Goal: Transaction & Acquisition: Purchase product/service

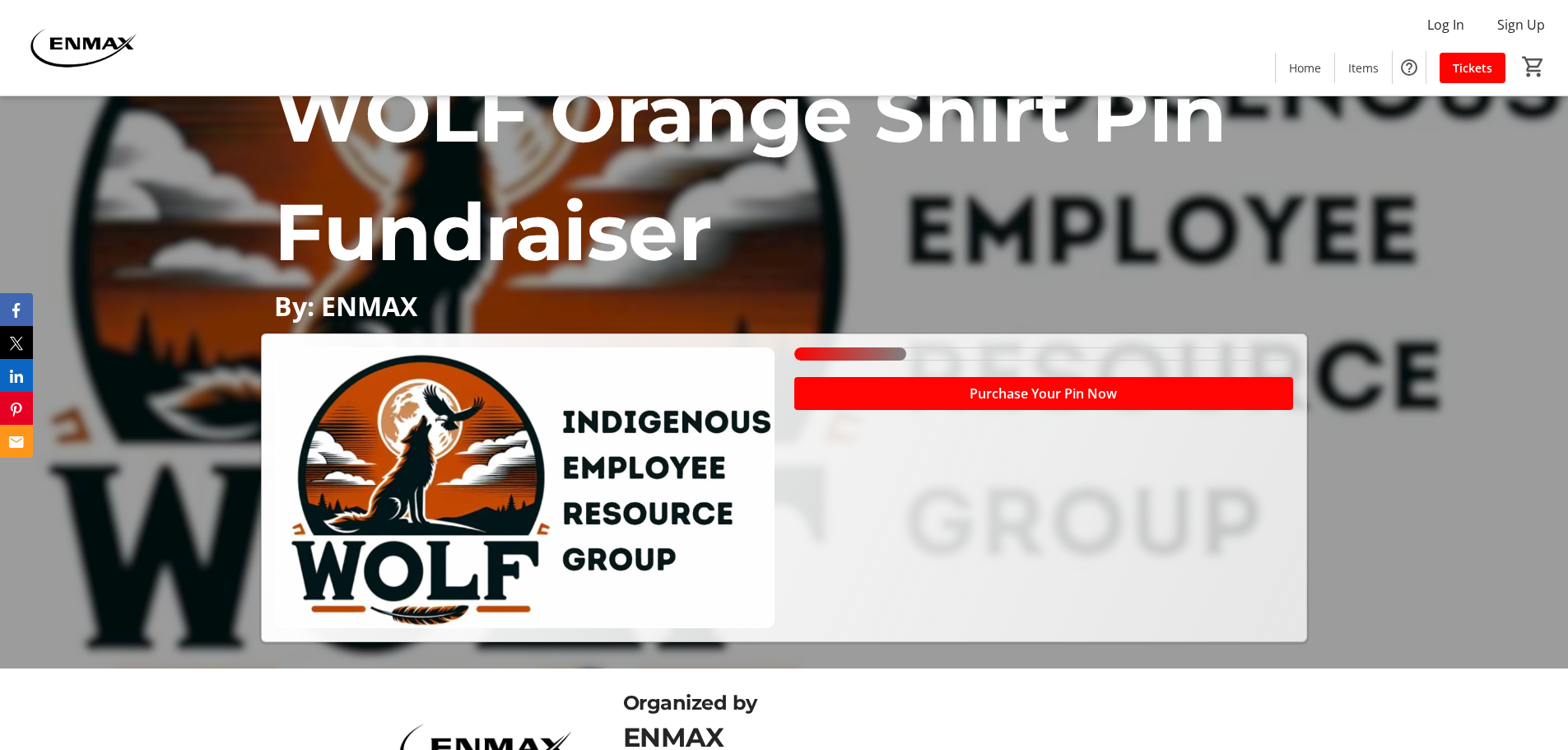
scroll to position [82, 0]
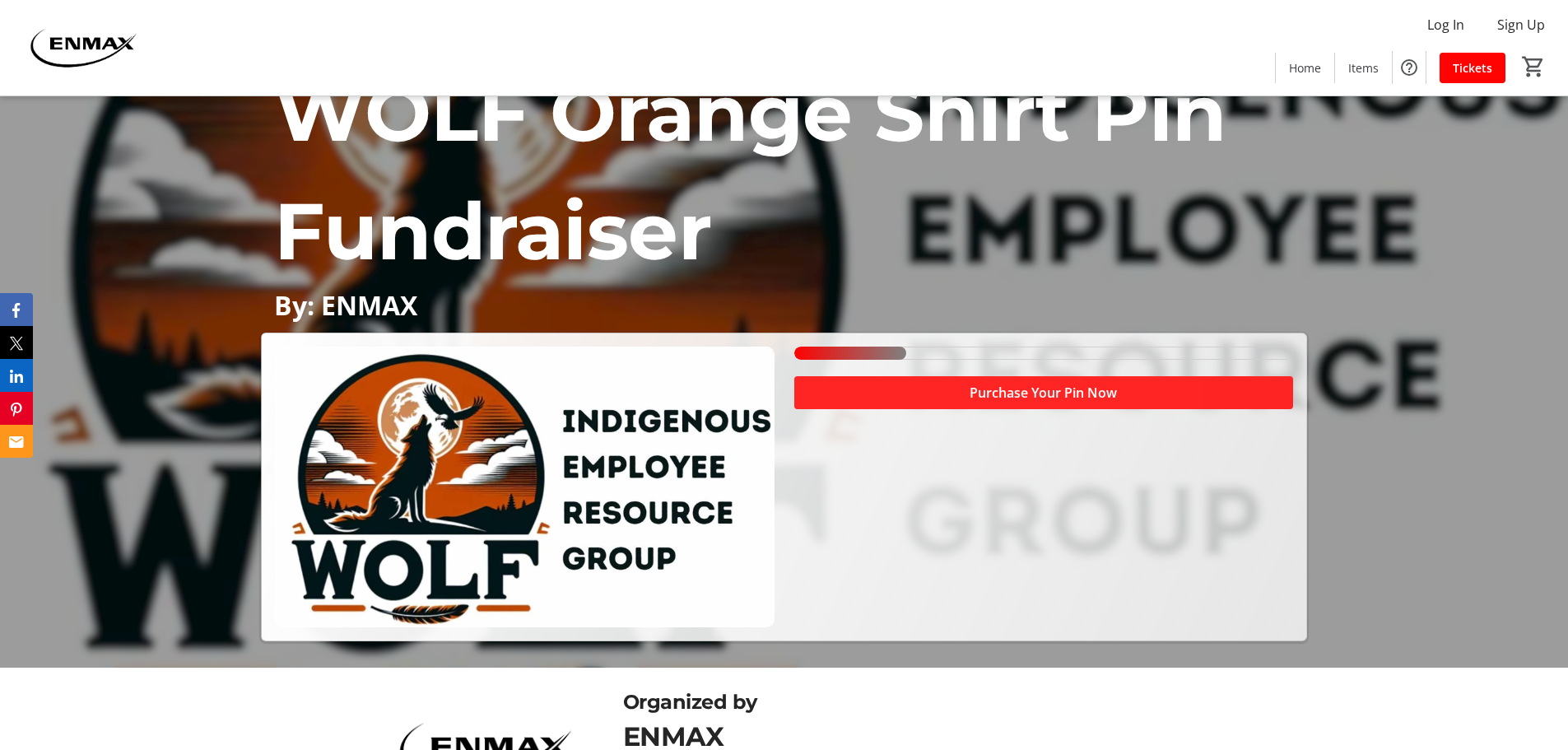
click at [934, 402] on span at bounding box center [1043, 393] width 499 height 40
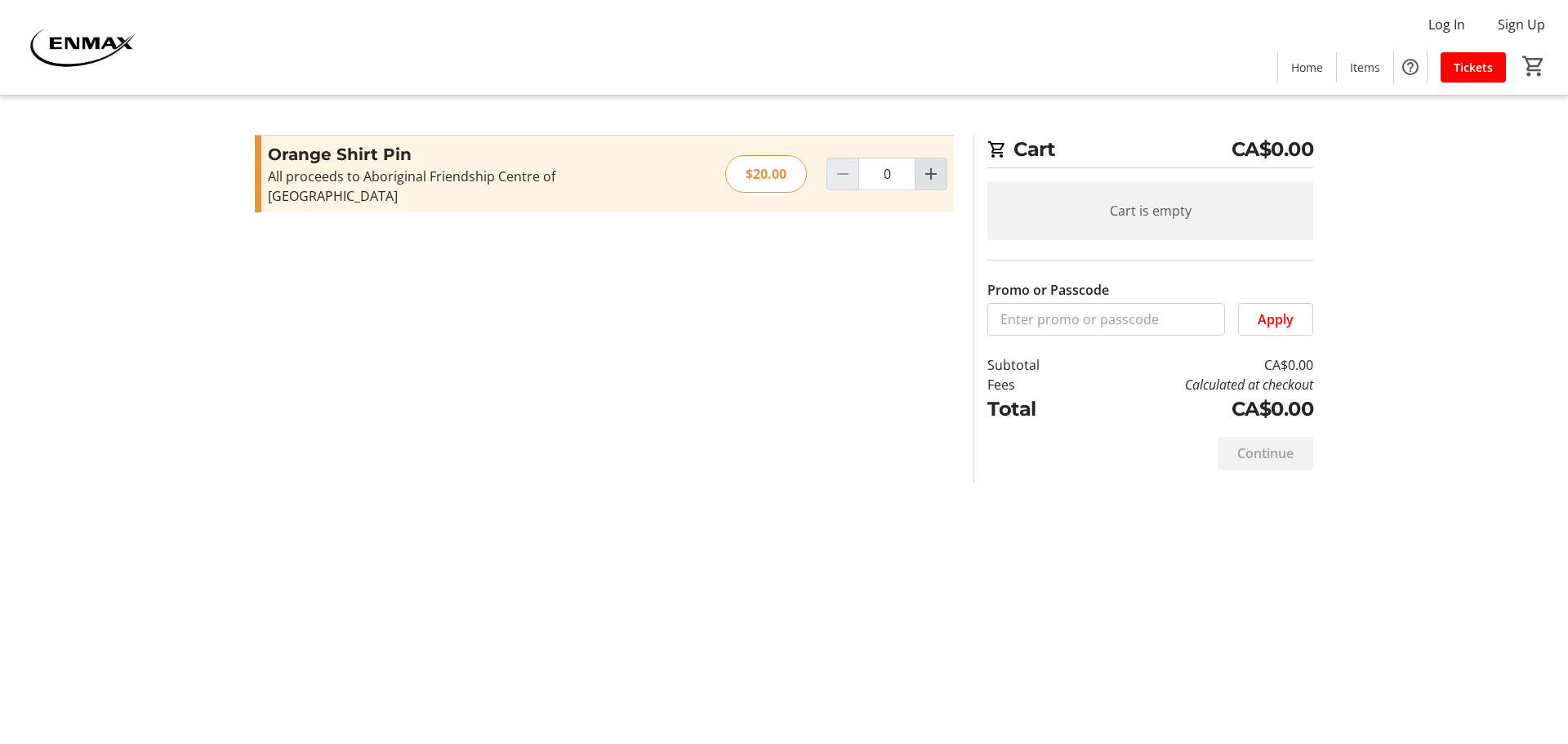
click at [930, 164] on mat-icon "Increment by one" at bounding box center [931, 174] width 20 height 20
type input "1"
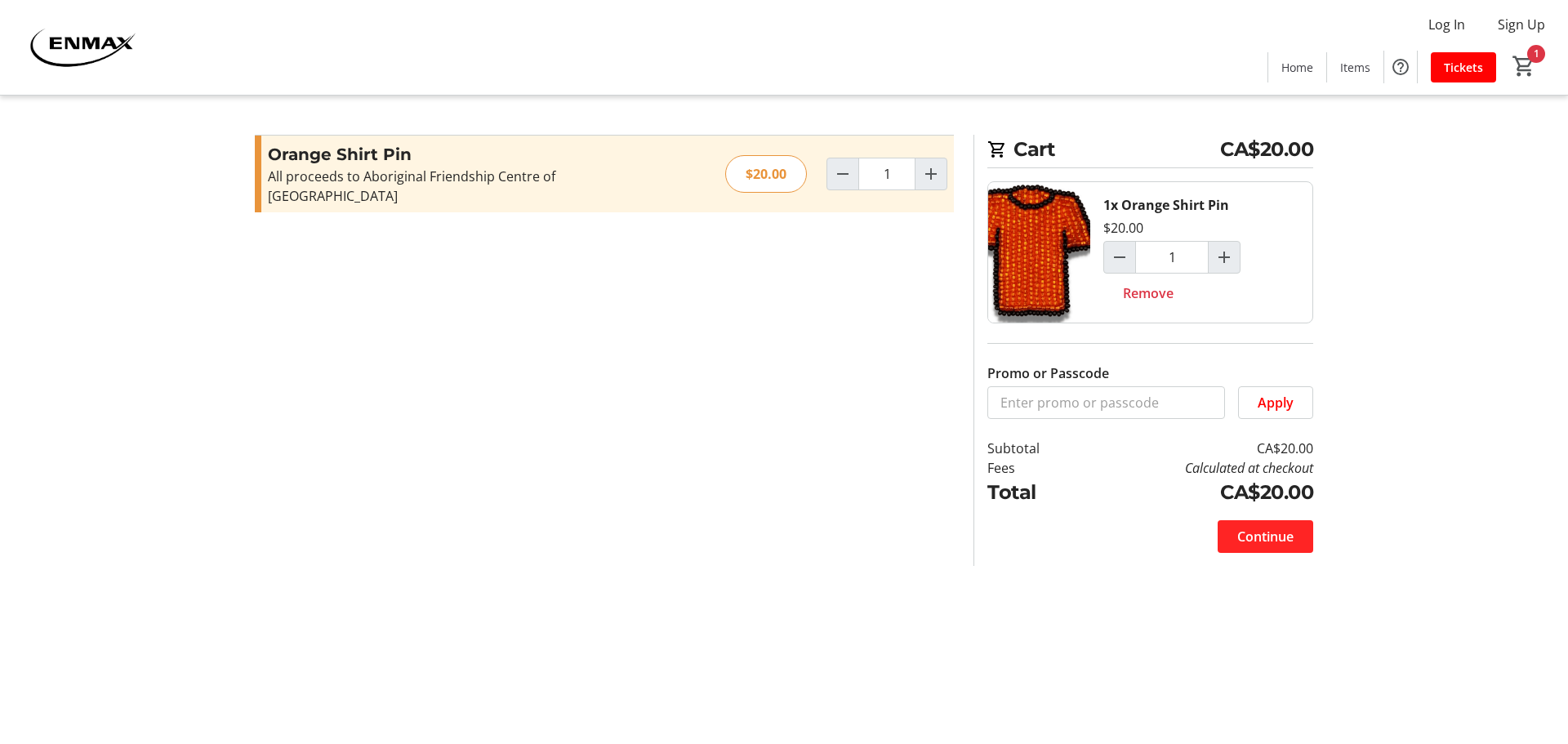
click at [1264, 537] on span "Continue" at bounding box center [1264, 536] width 57 height 20
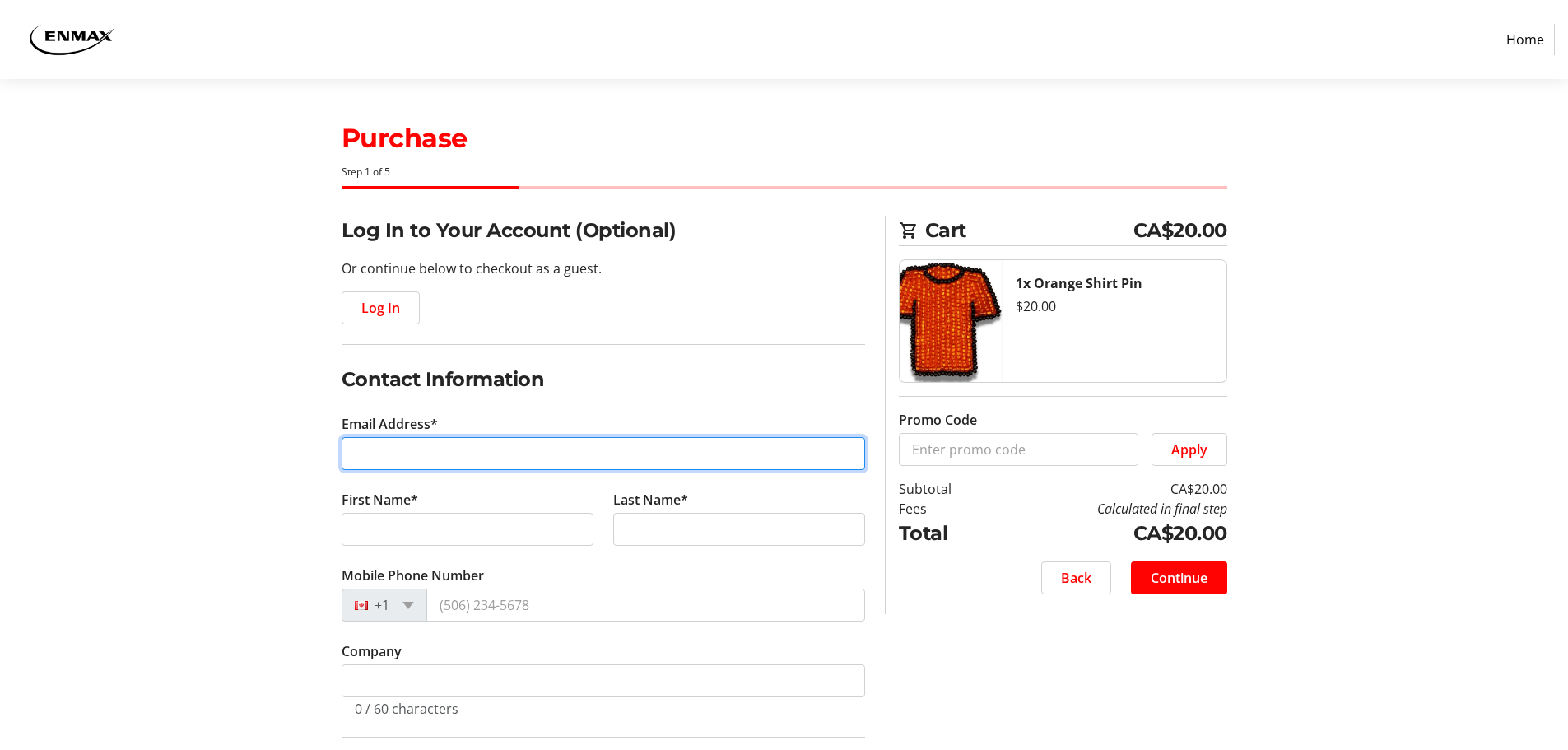
click at [525, 466] on input "Email Address*" at bounding box center [603, 454] width 523 height 33
type input "[EMAIL_ADDRESS][DOMAIN_NAME]"
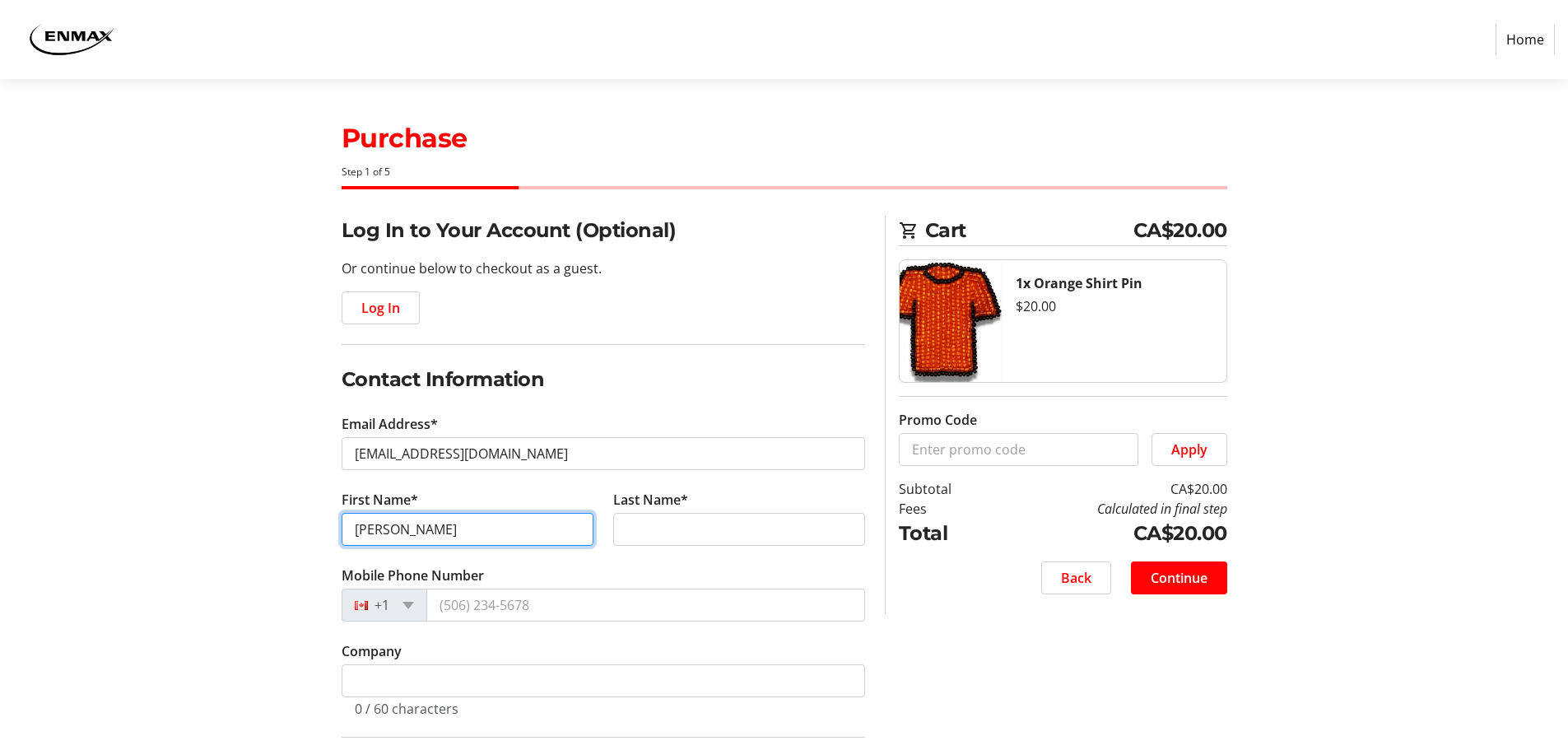
type input "[PERSON_NAME]"
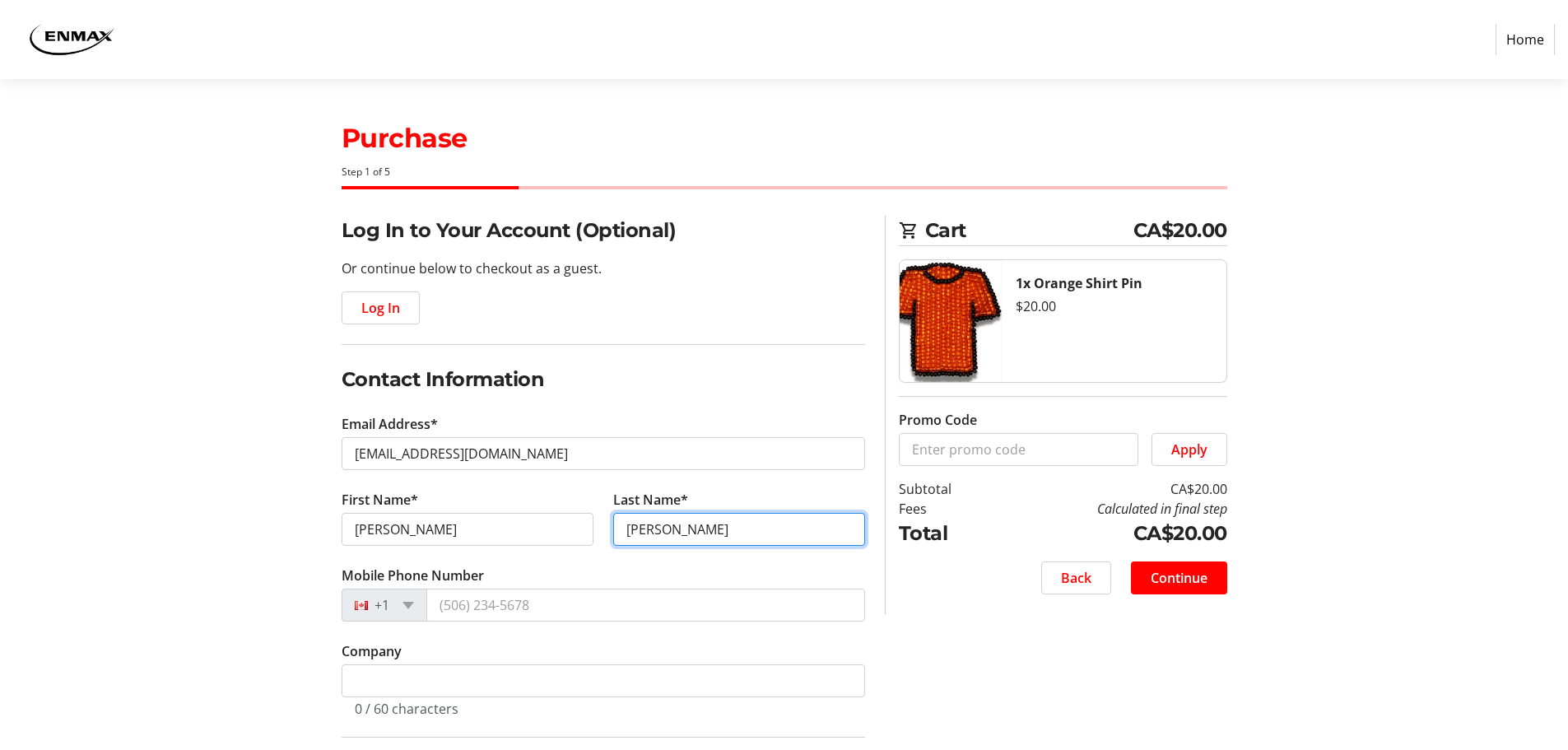
type input "[PERSON_NAME]"
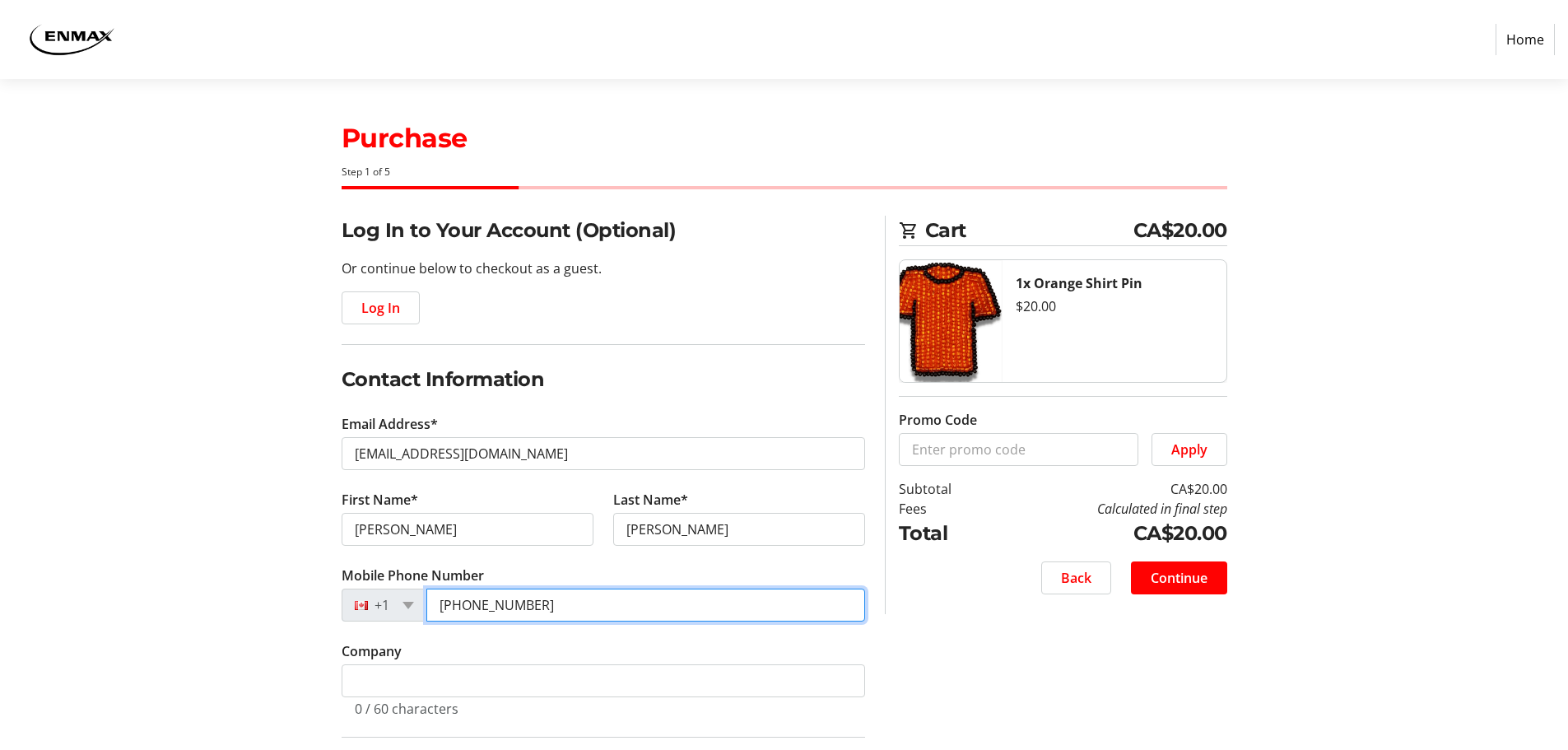
type input "[PHONE_NUMBER]"
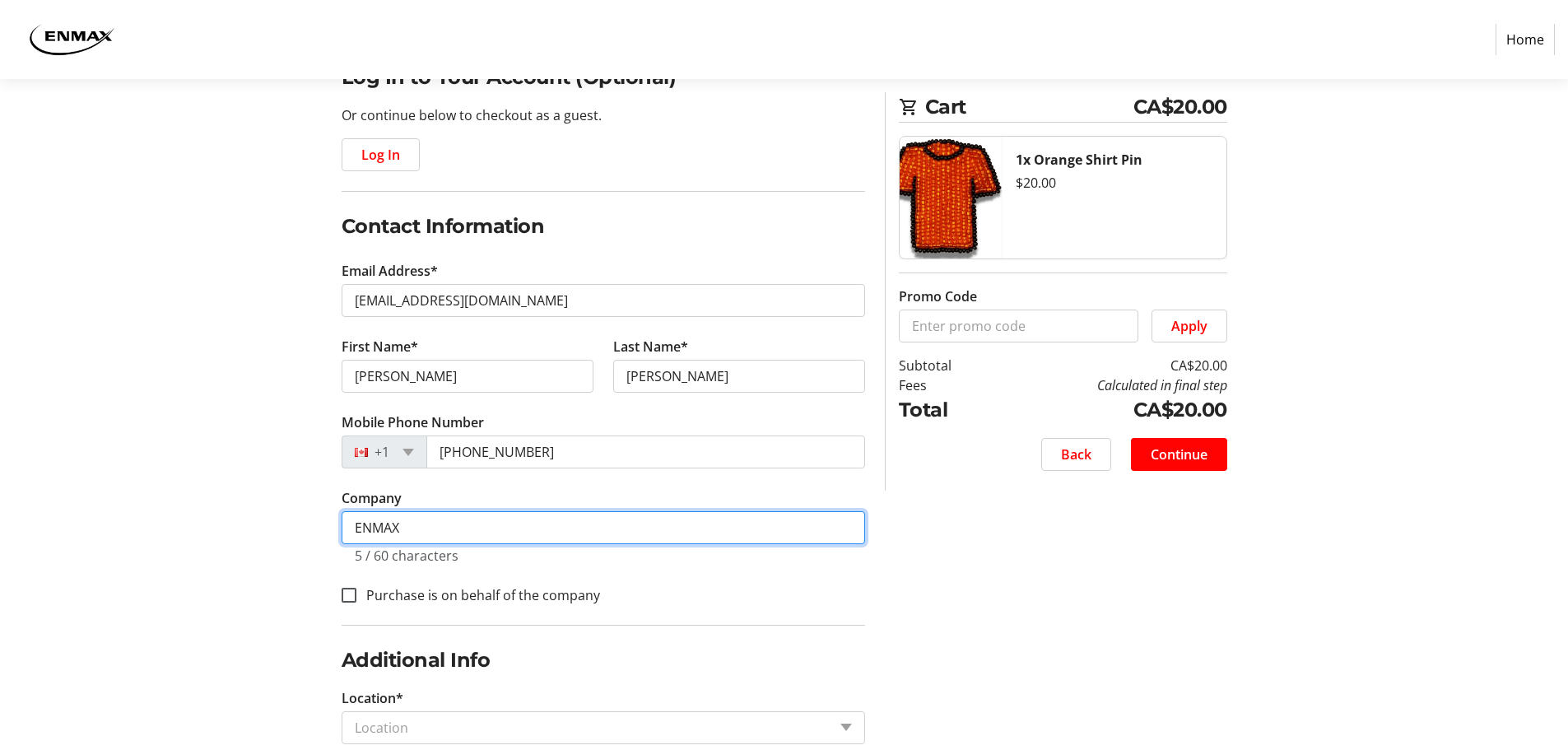
scroll to position [330, 0]
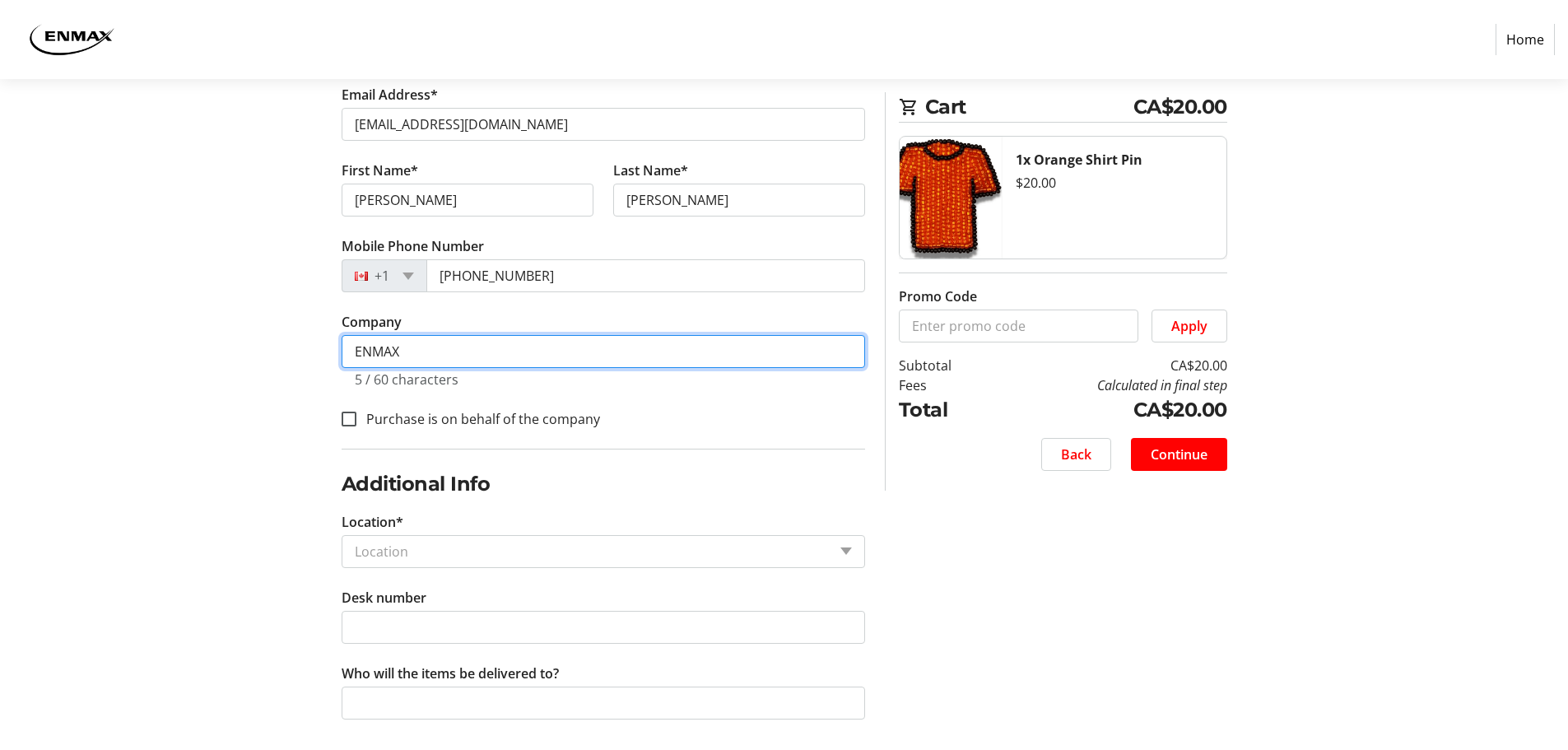
type input "ENMAX"
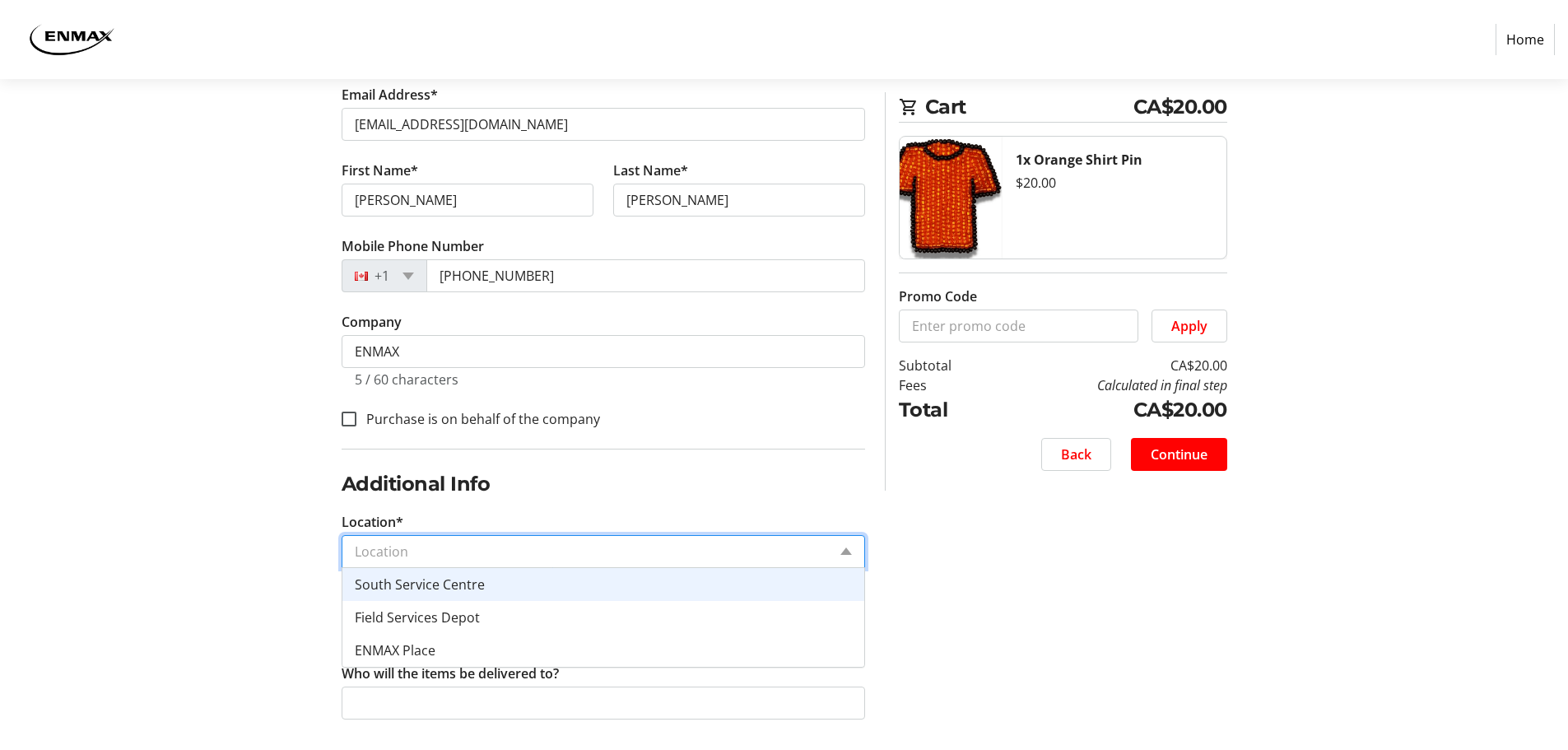
click at [387, 553] on input "Location*" at bounding box center [591, 552] width 473 height 20
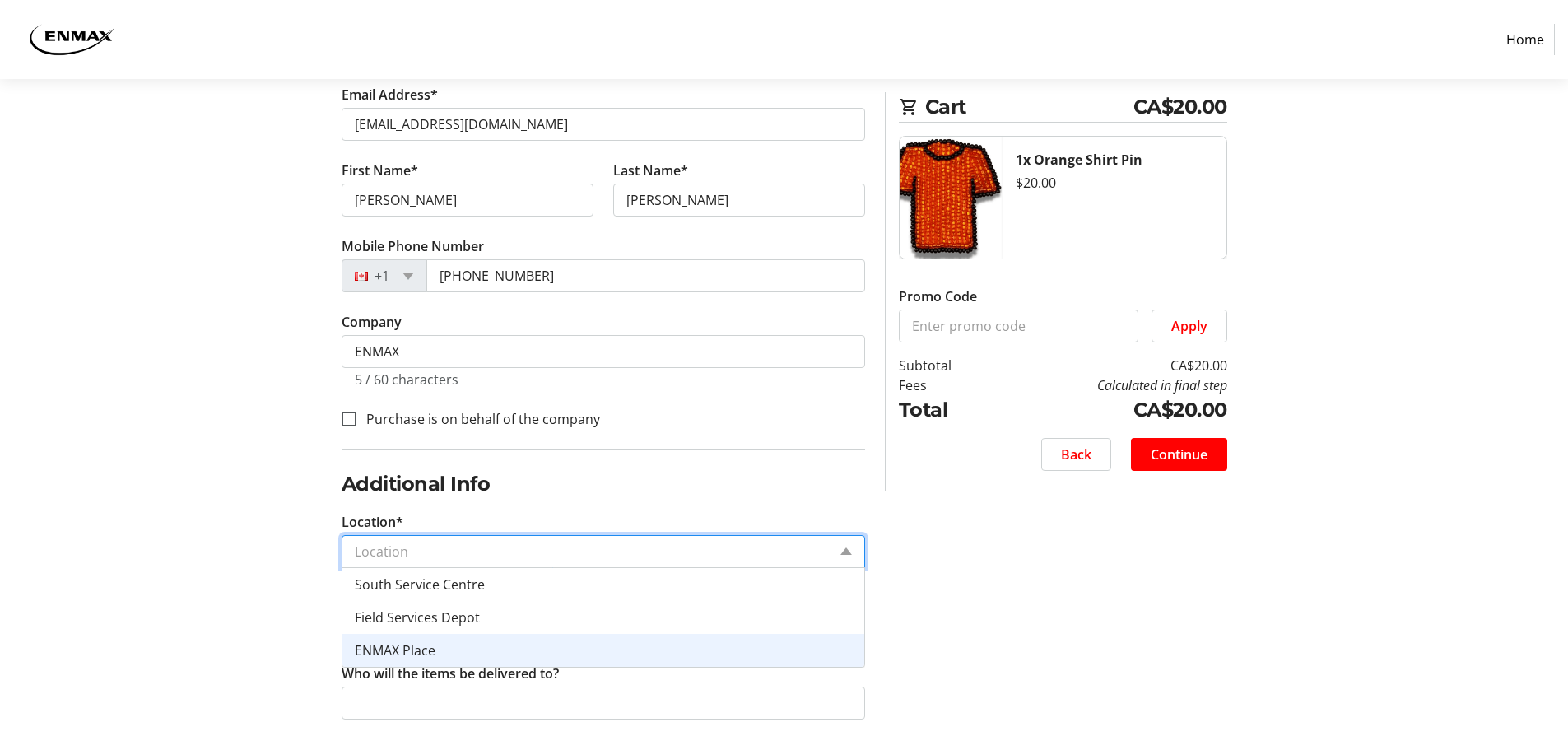
click at [398, 641] on span "ENMAX Place" at bounding box center [395, 650] width 81 height 18
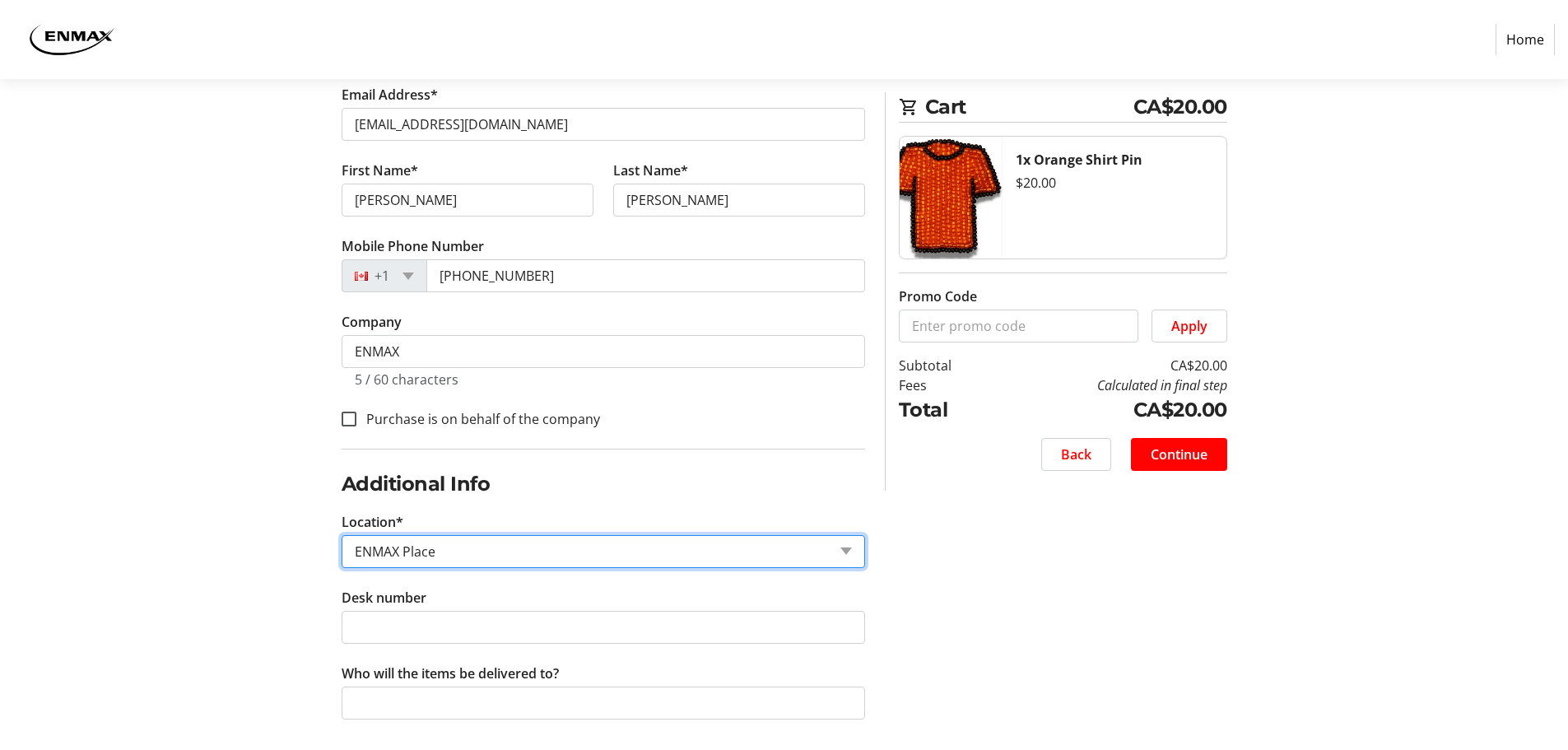
scroll to position [339, 0]
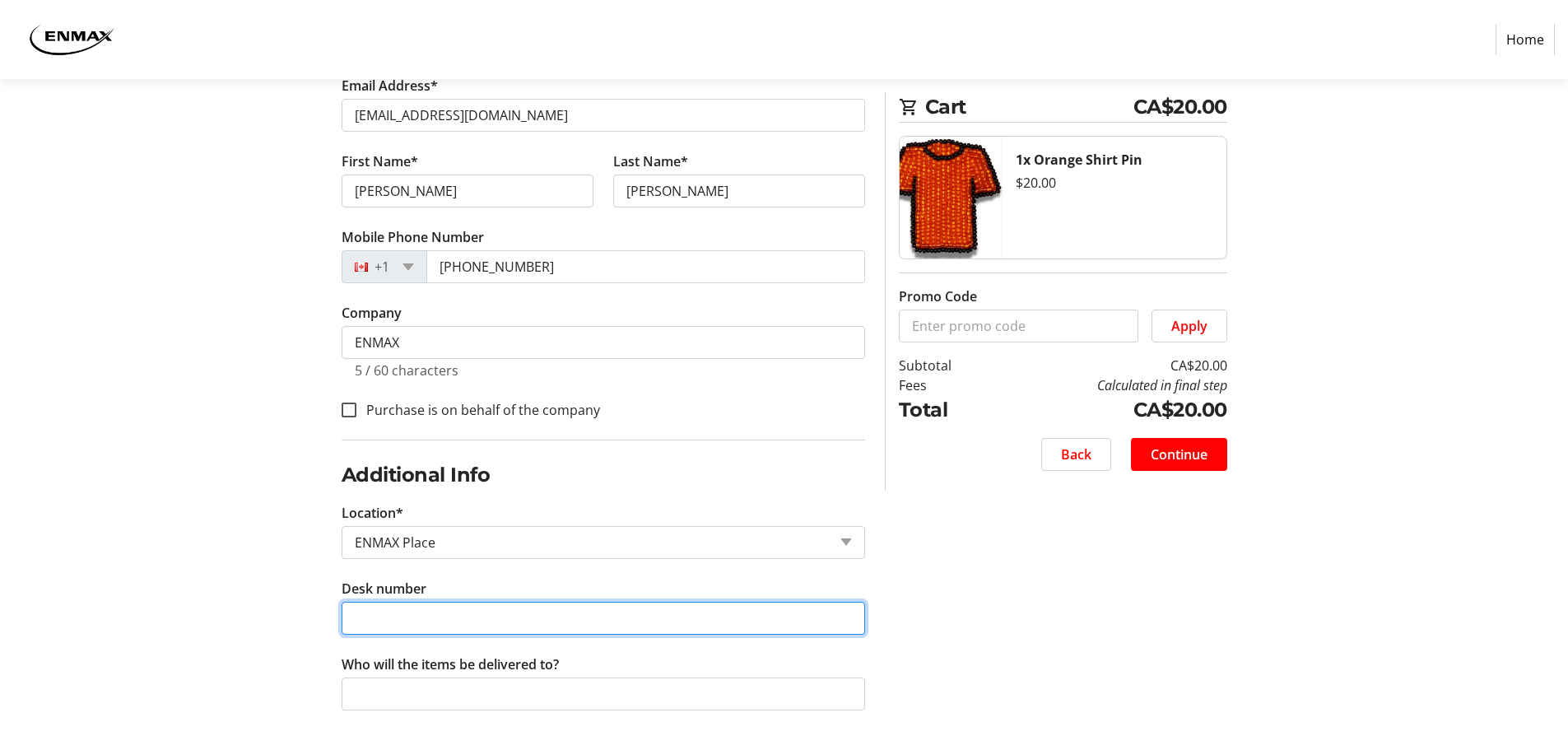
click at [385, 618] on input "Desk number" at bounding box center [603, 619] width 523 height 33
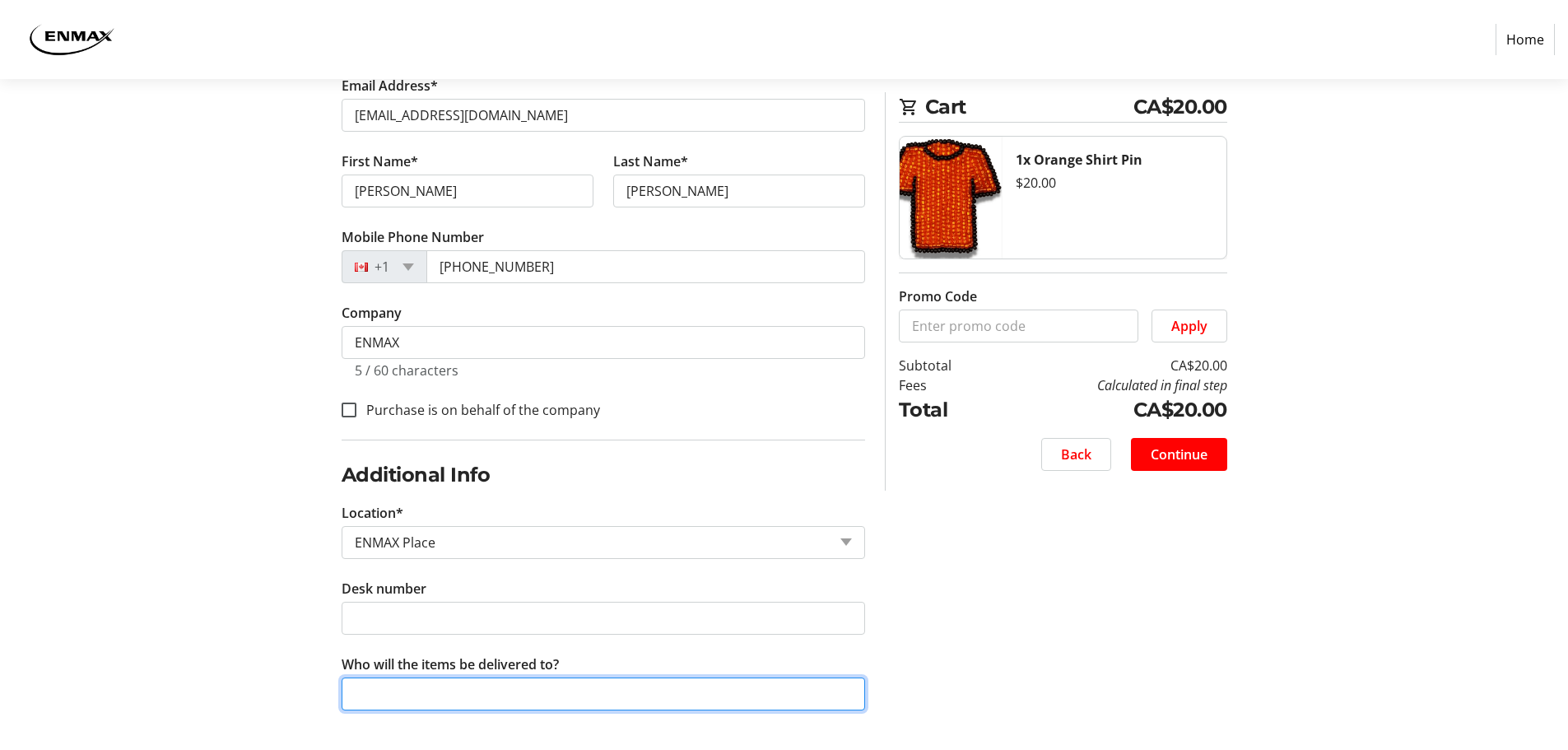
click at [389, 697] on input "Who will the items be delivered to?" at bounding box center [603, 694] width 523 height 33
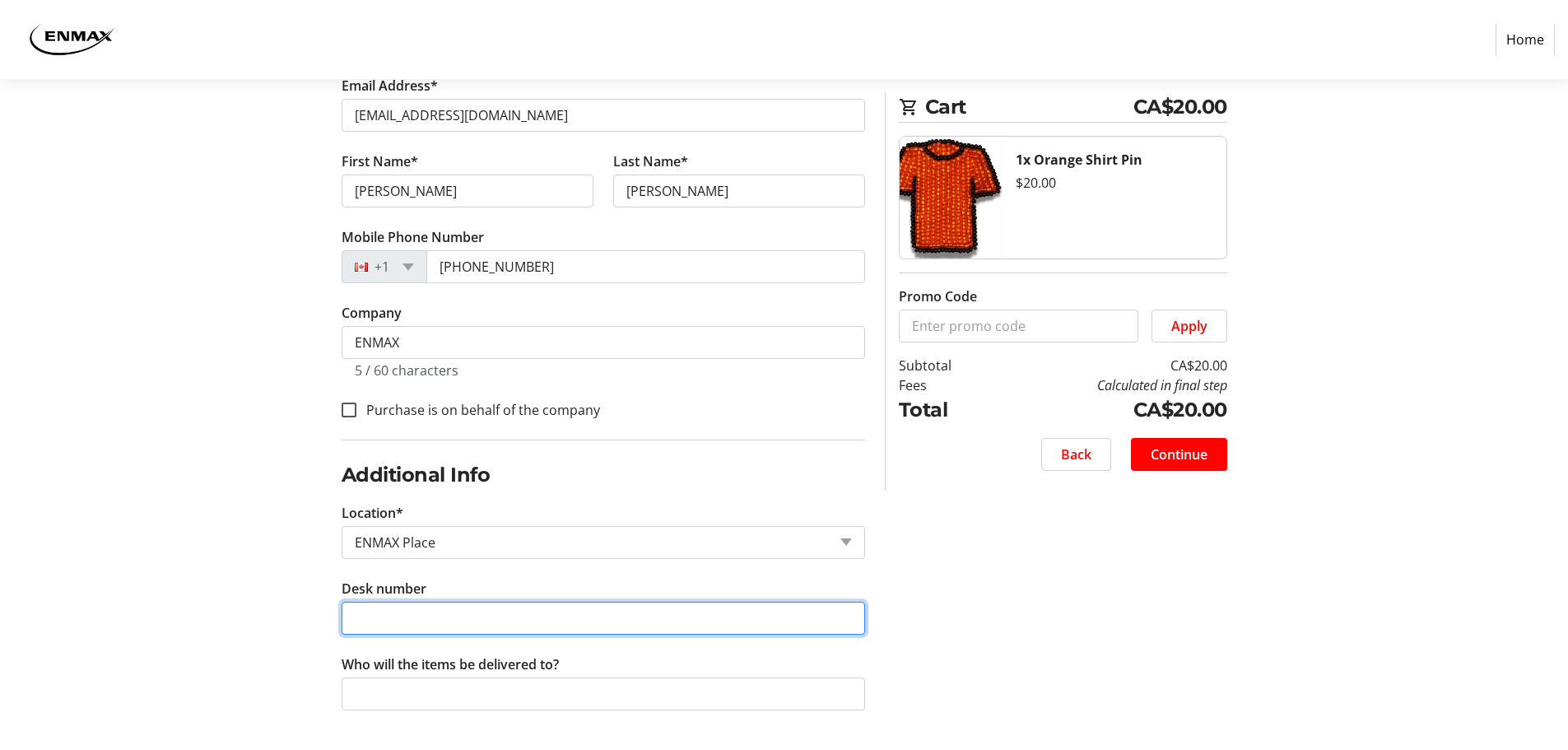
click at [376, 614] on input "Desk number" at bounding box center [603, 619] width 523 height 33
click at [364, 624] on input "Desk number" at bounding box center [603, 619] width 523 height 33
type input "2834.A"
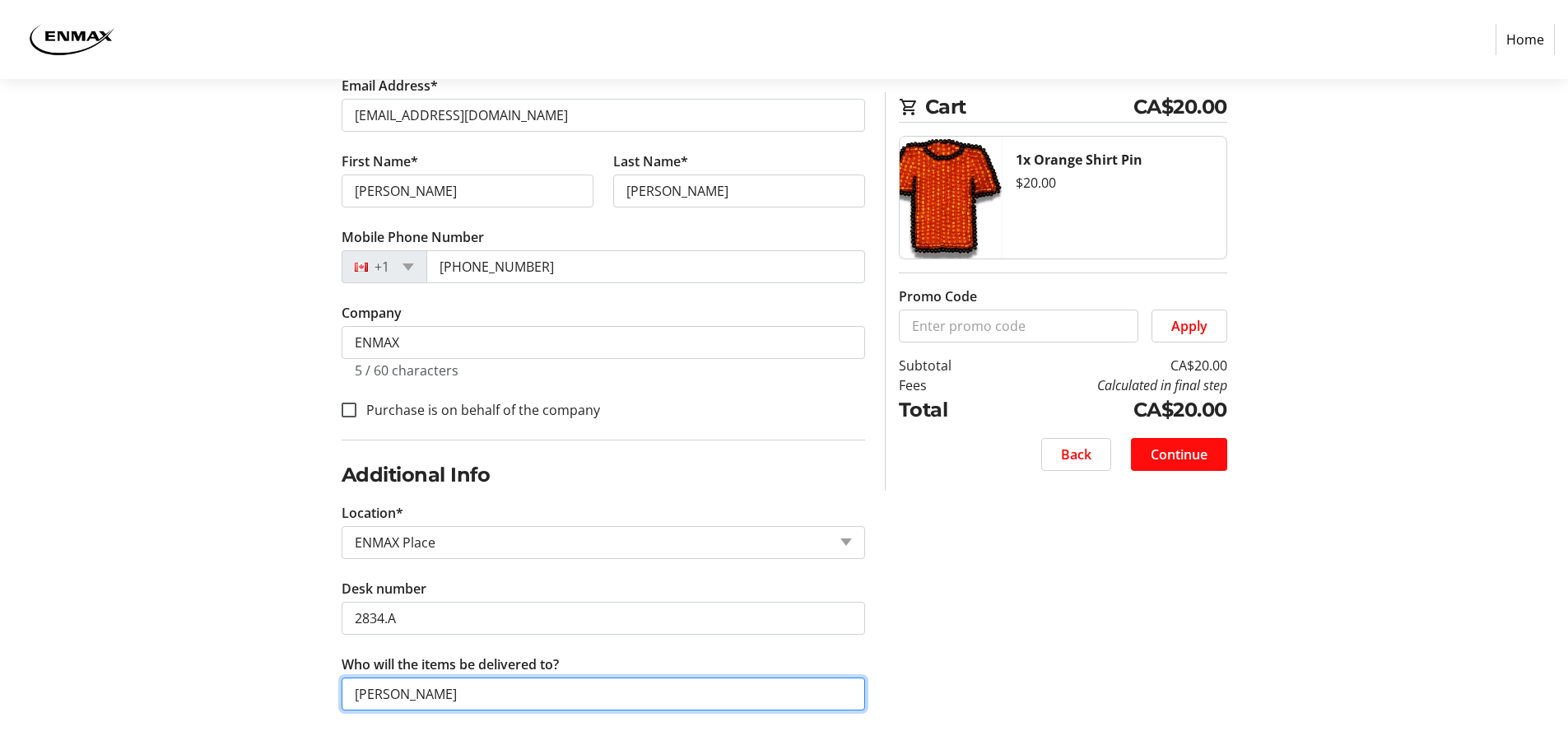
type input "[PERSON_NAME]"
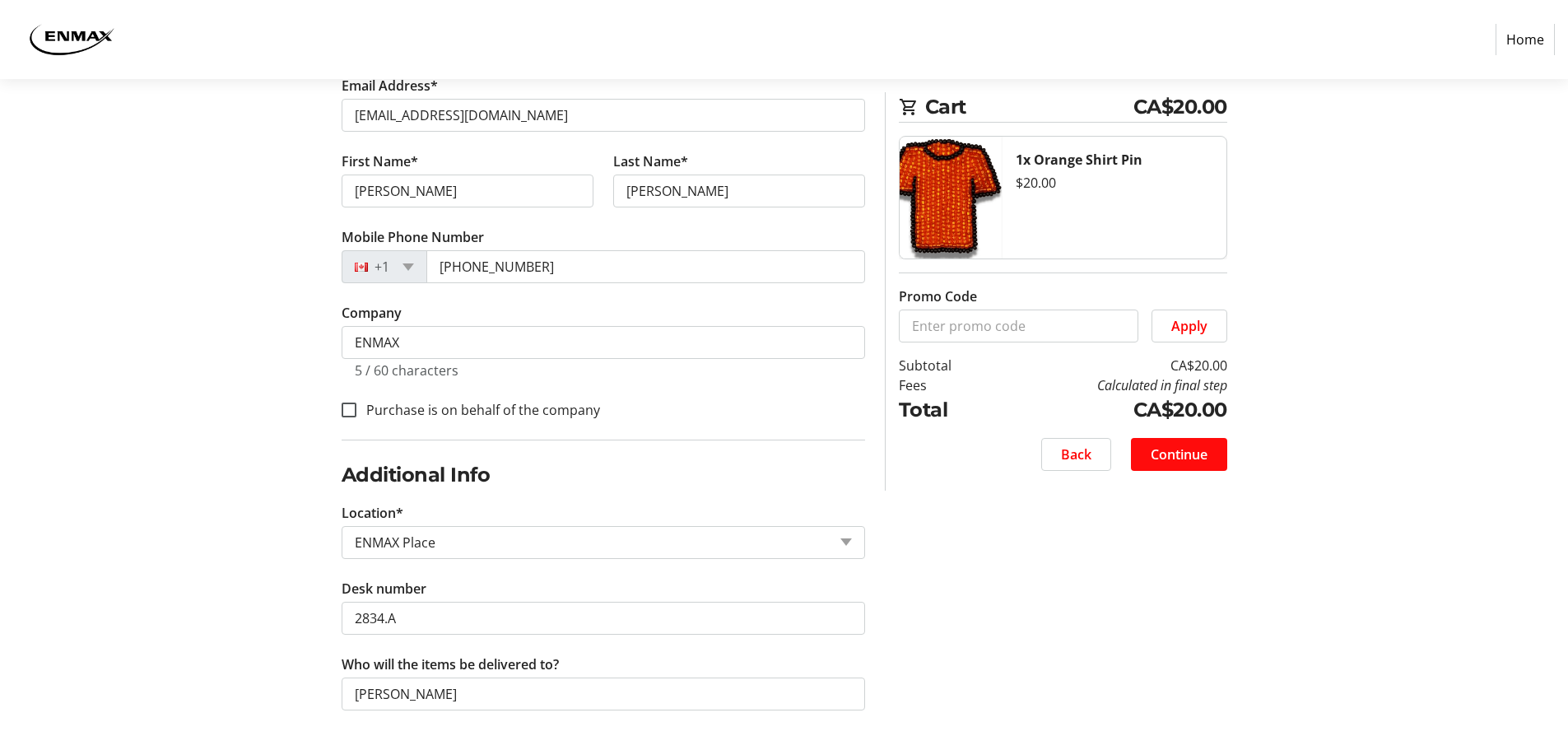
click at [1176, 452] on span "Continue" at bounding box center [1179, 455] width 57 height 20
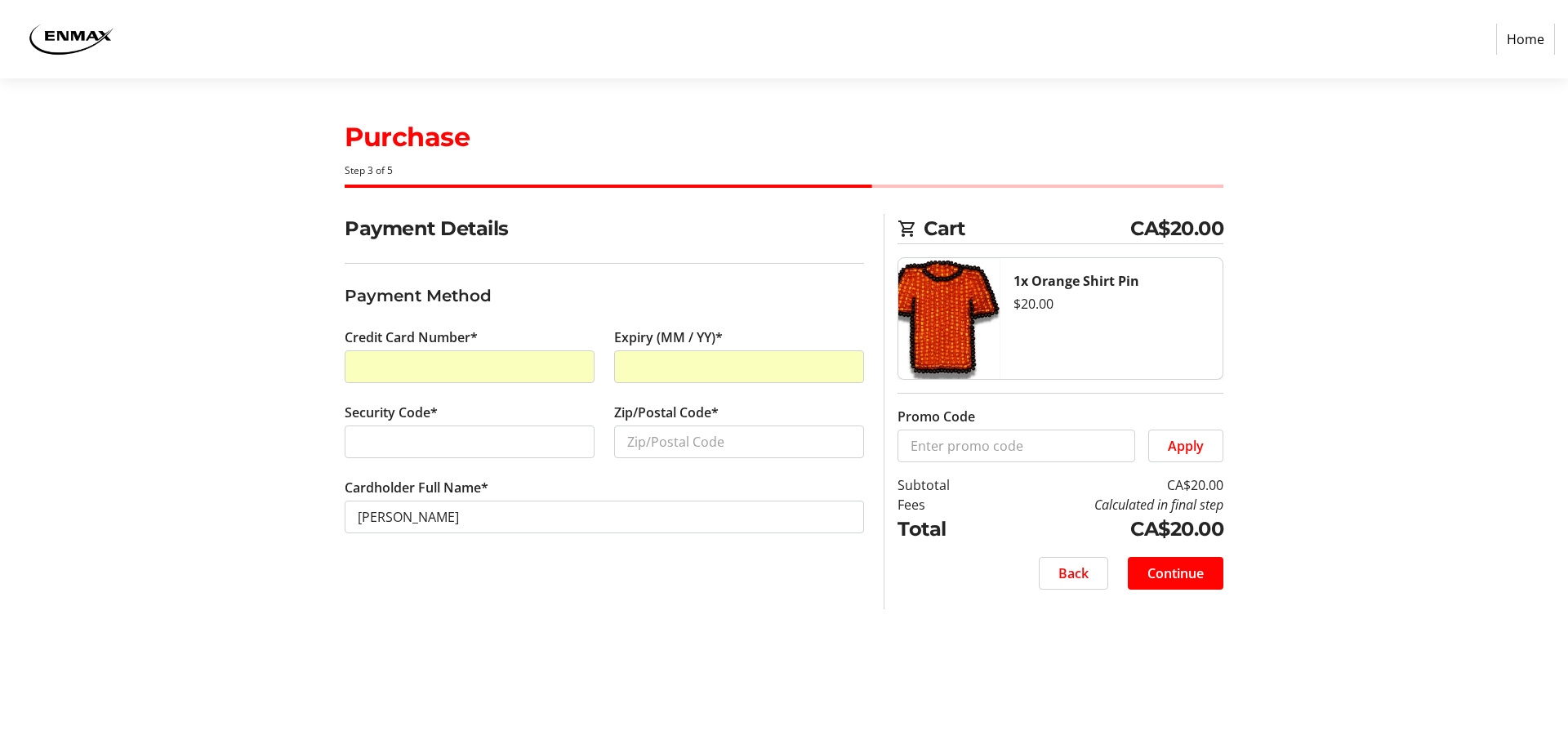
click at [518, 452] on div at bounding box center [470, 442] width 250 height 32
click at [647, 435] on input "Zip/Postal Code*" at bounding box center [739, 442] width 250 height 32
type input "T3H2G5"
click at [1183, 574] on span "Continue" at bounding box center [1175, 573] width 57 height 20
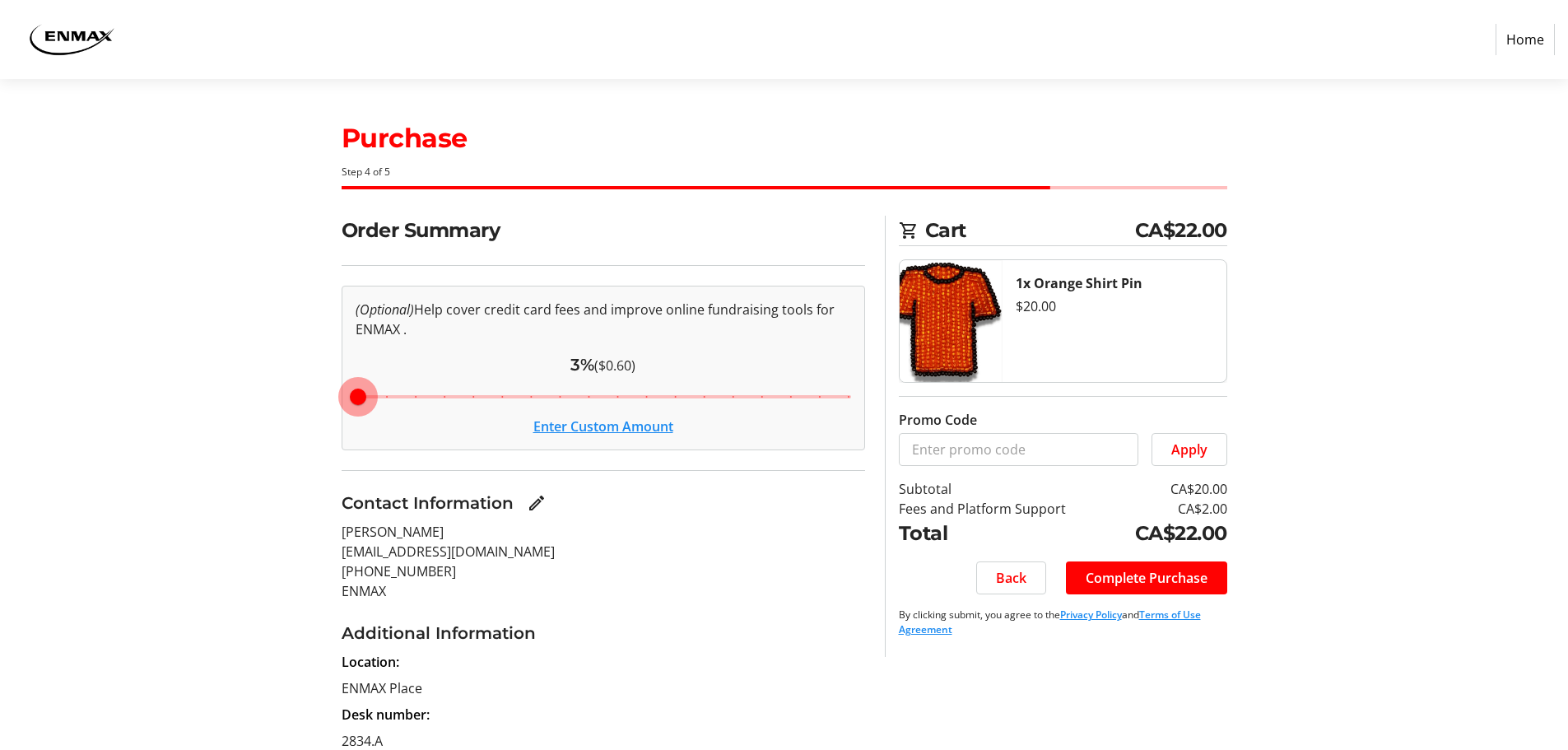
drag, startPoint x: 556, startPoint y: 393, endPoint x: 336, endPoint y: 394, distance: 220.0
type input "3"
click at [339, 394] on input "Cover fees percentage" at bounding box center [603, 397] width 530 height 36
drag, startPoint x: 353, startPoint y: 391, endPoint x: 303, endPoint y: 398, distance: 50.5
click at [339, 397] on input "Cover fees percentage" at bounding box center [603, 397] width 530 height 36
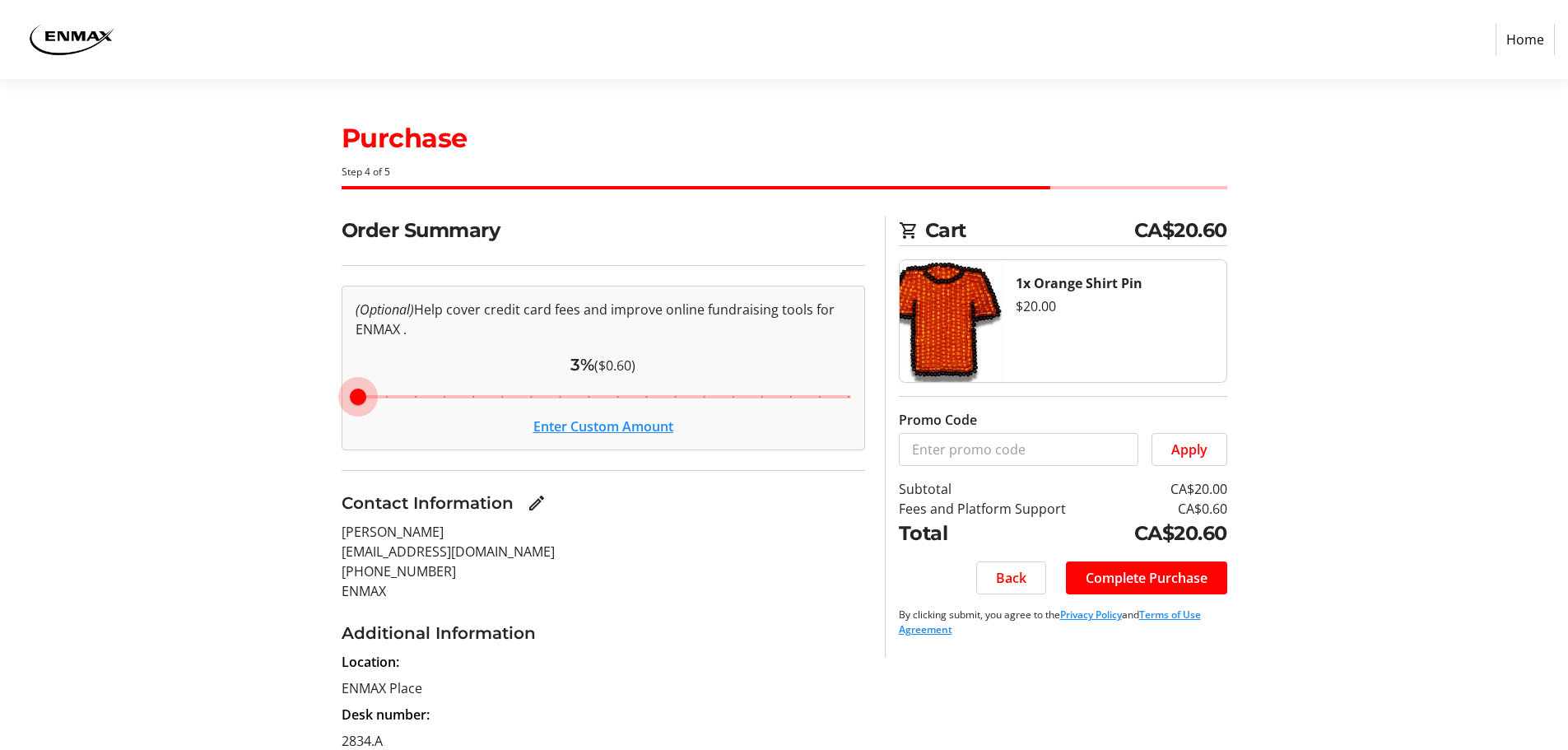
click at [586, 427] on button "Enter Custom Amount" at bounding box center [603, 427] width 140 height 20
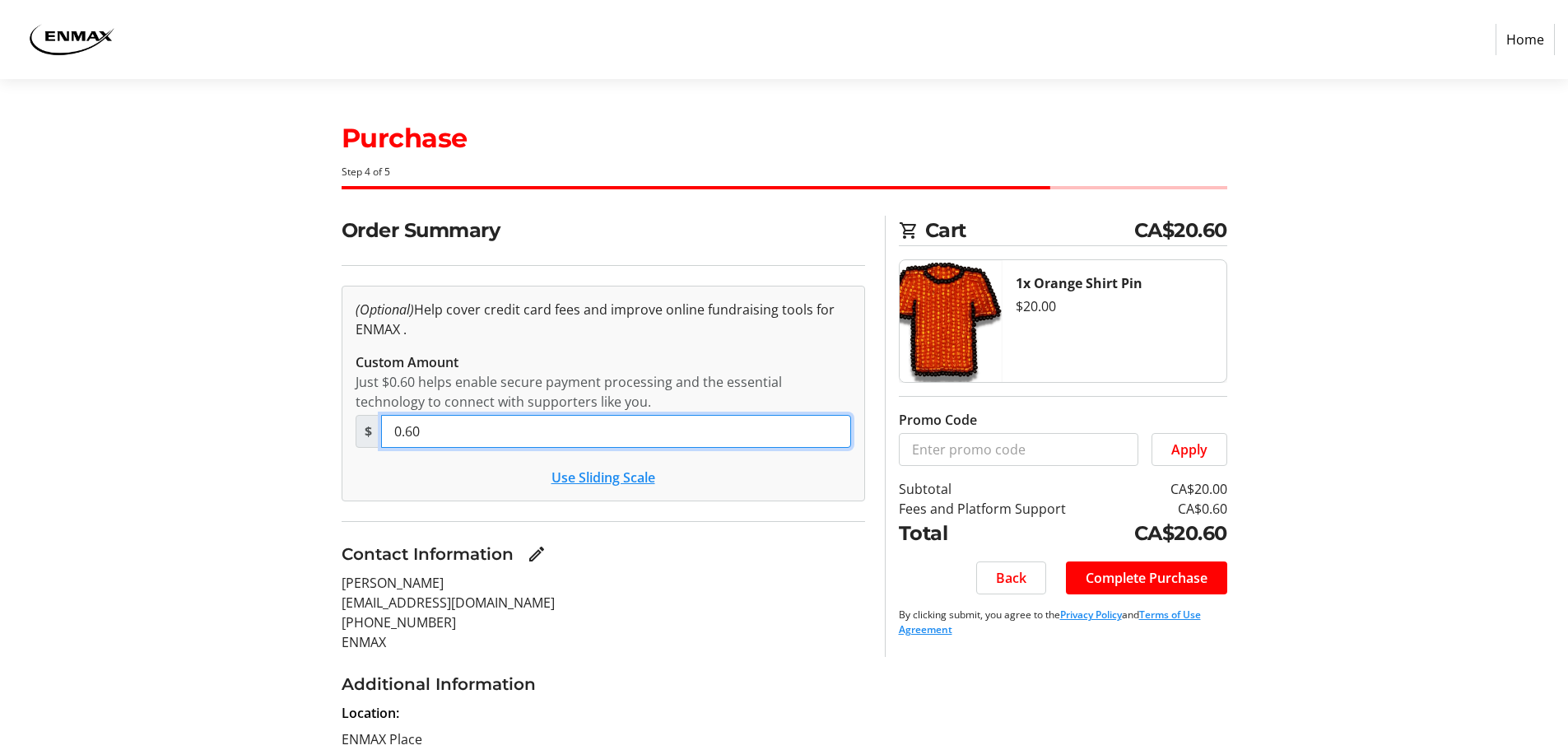
drag, startPoint x: 466, startPoint y: 429, endPoint x: 397, endPoint y: 430, distance: 69.0
click at [397, 430] on input "0.60" at bounding box center [616, 431] width 470 height 33
type input "0"
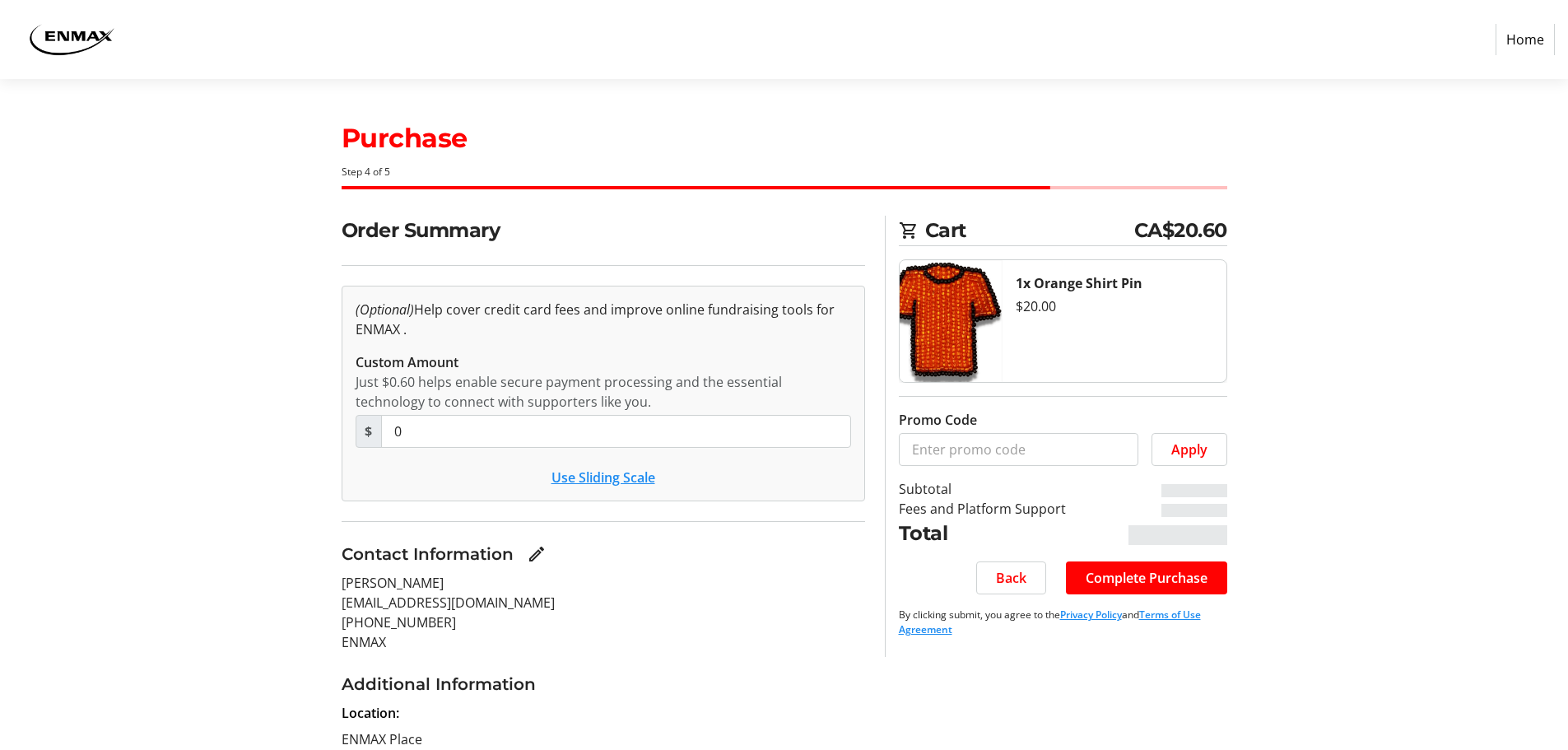
click at [444, 485] on div "Use Sliding Scale" at bounding box center [603, 477] width 495 height 20
click at [1171, 577] on span "Complete Purchase" at bounding box center [1146, 578] width 122 height 20
